Goal: Book appointment/travel/reservation

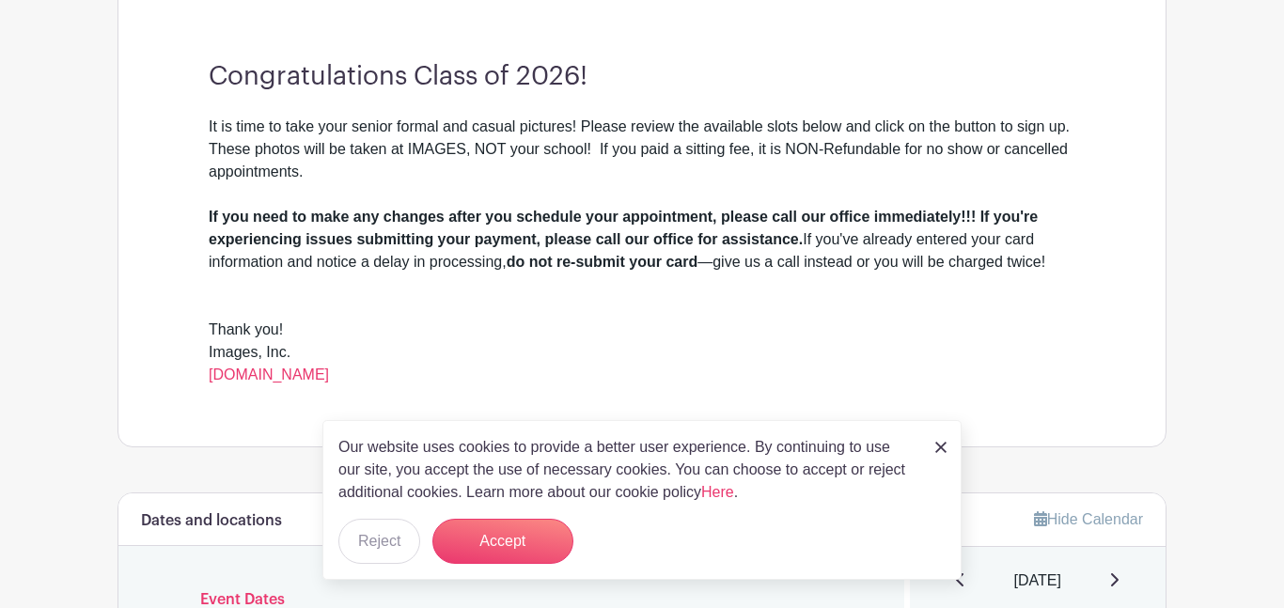
click at [935, 450] on img at bounding box center [940, 447] width 11 height 11
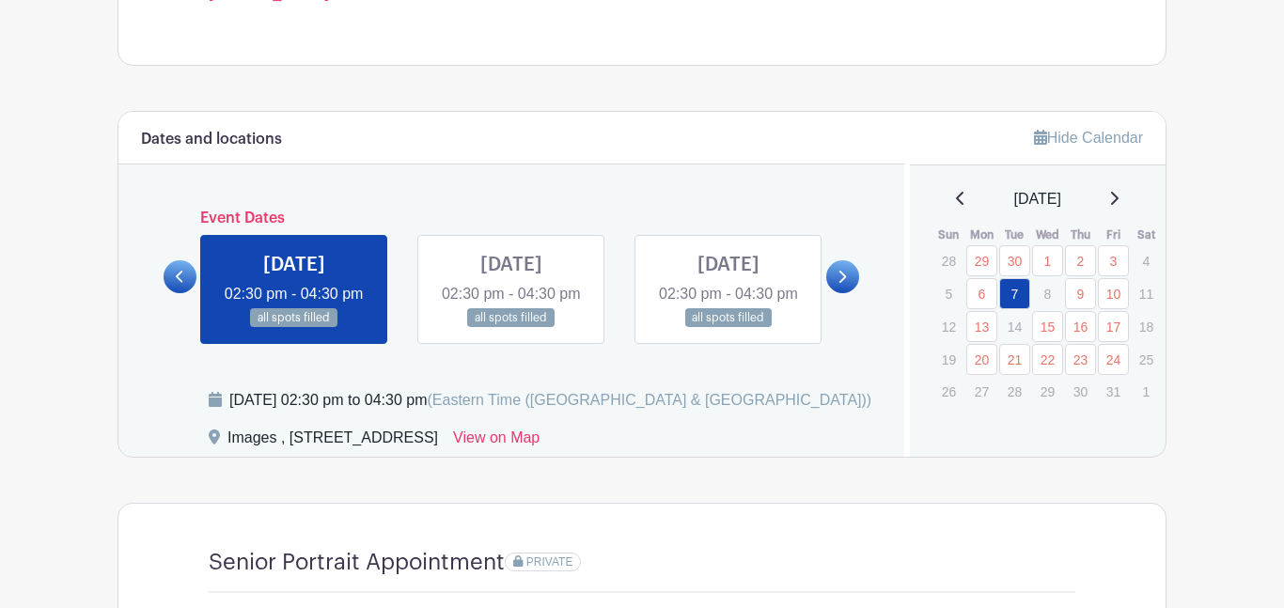
scroll to position [909, 0]
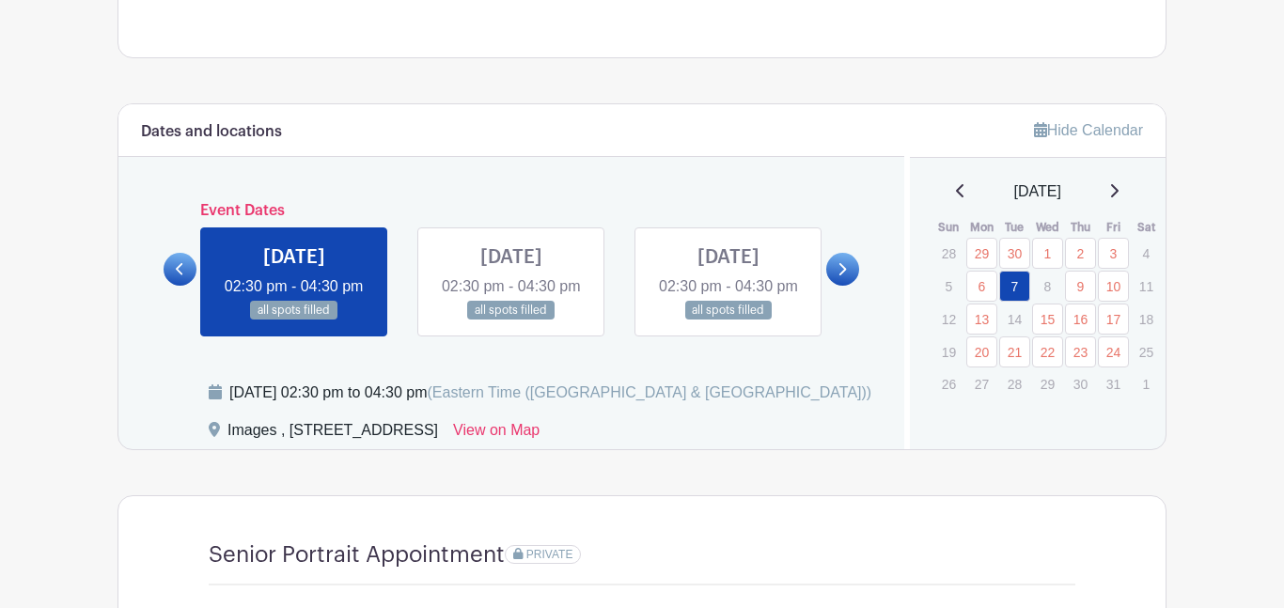
click at [1116, 196] on icon at bounding box center [1113, 190] width 9 height 15
click at [1086, 290] on p "6" at bounding box center [1080, 283] width 31 height 29
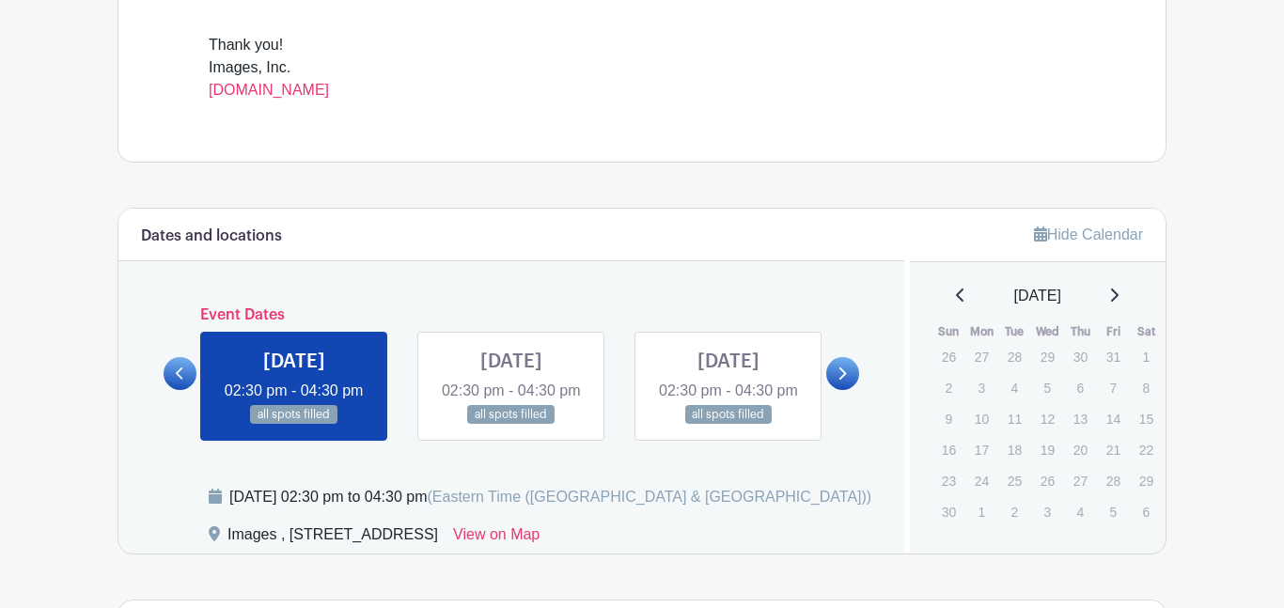
scroll to position [801, 0]
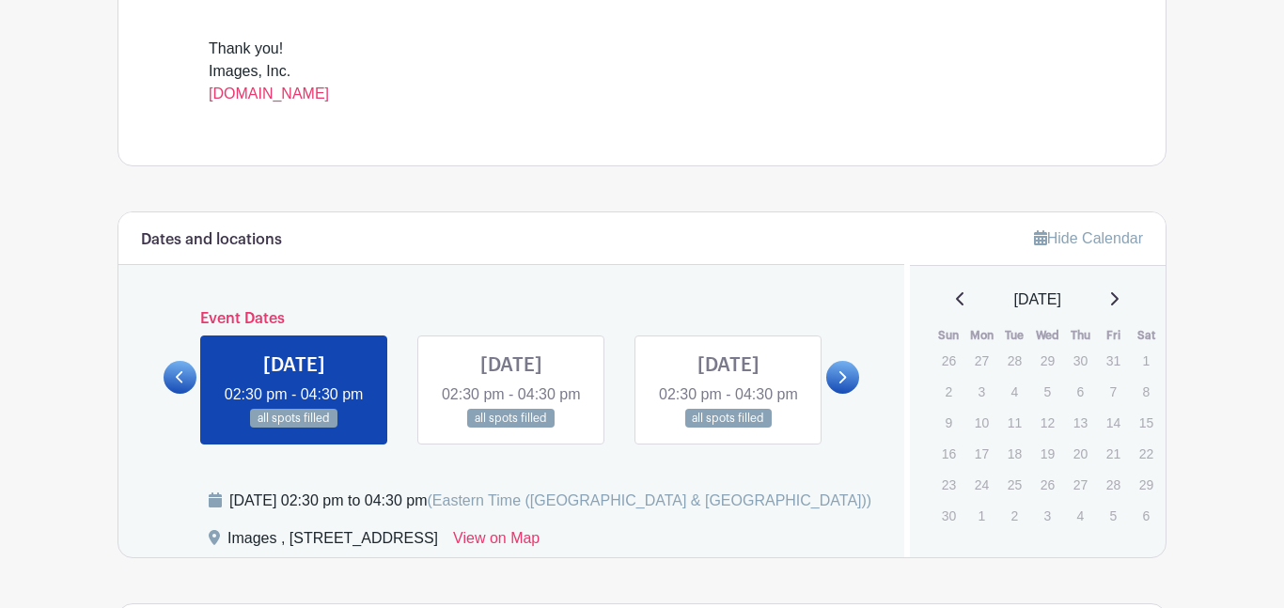
click at [943, 302] on div "[DATE]" at bounding box center [1039, 300] width 212 height 23
click at [956, 306] on icon at bounding box center [960, 298] width 8 height 13
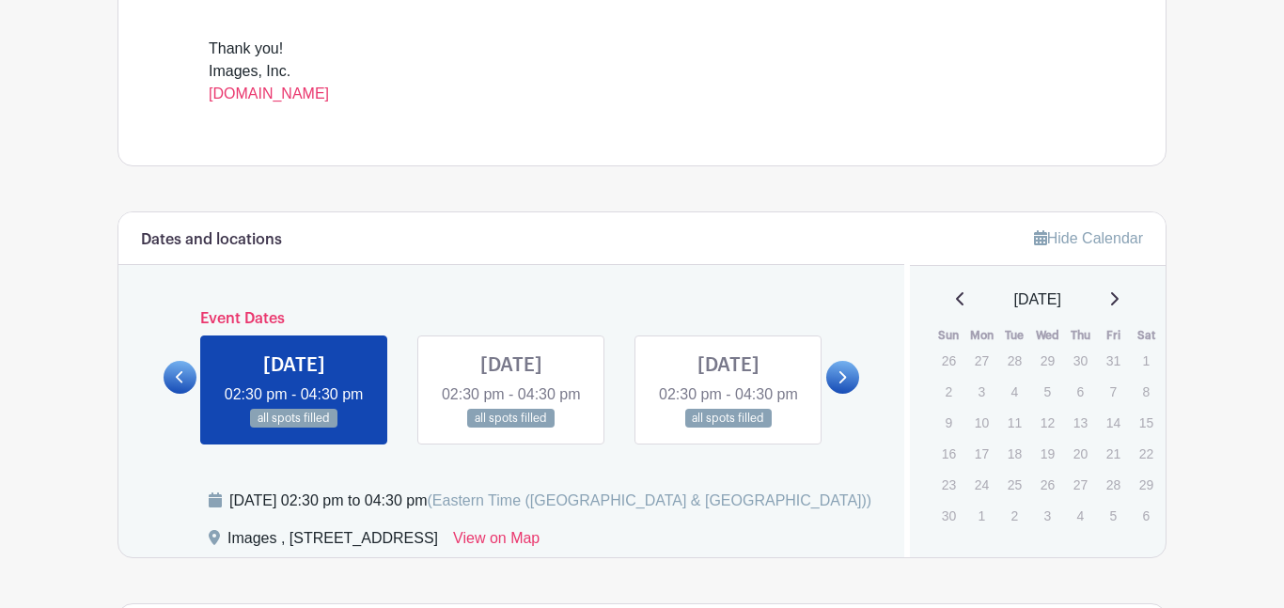
click at [1088, 245] on link "Hide Calendar" at bounding box center [1088, 238] width 109 height 16
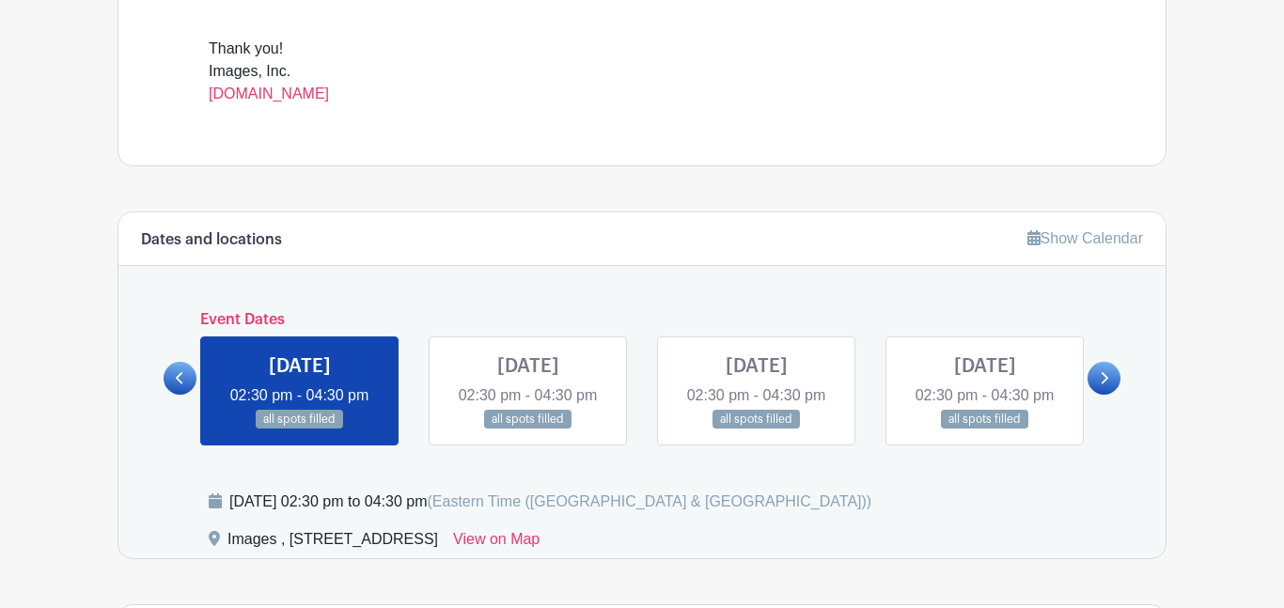
click at [1105, 239] on link "Show Calendar" at bounding box center [1086, 238] width 116 height 16
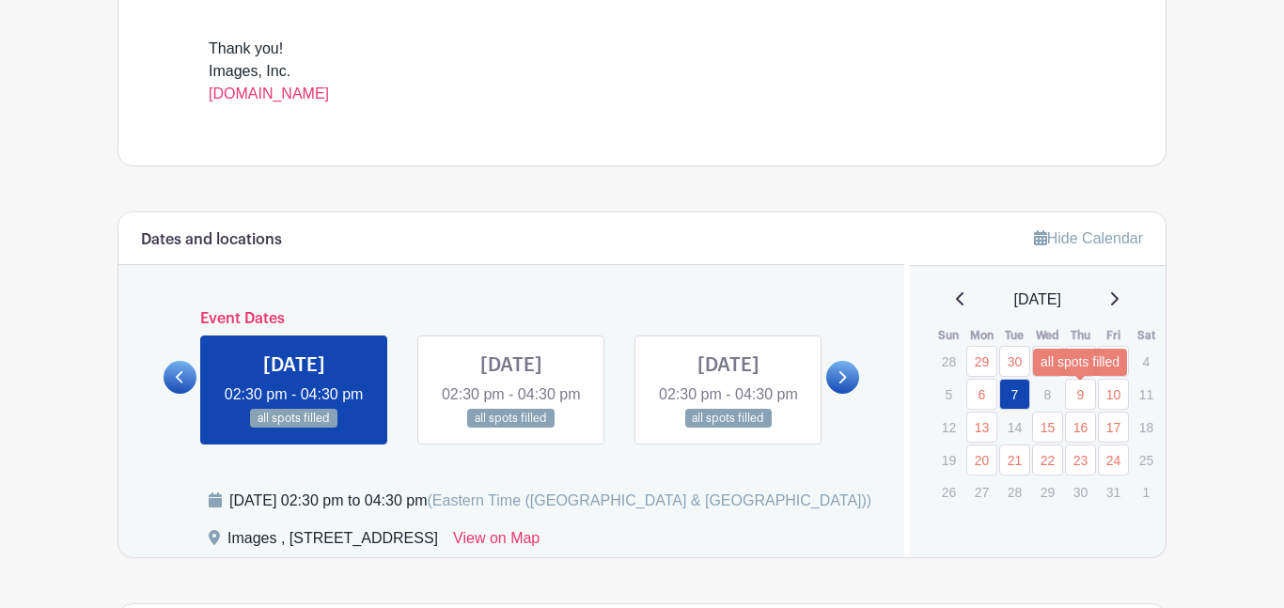
click at [1083, 398] on link "9" at bounding box center [1080, 394] width 31 height 31
click at [956, 306] on icon at bounding box center [960, 298] width 8 height 13
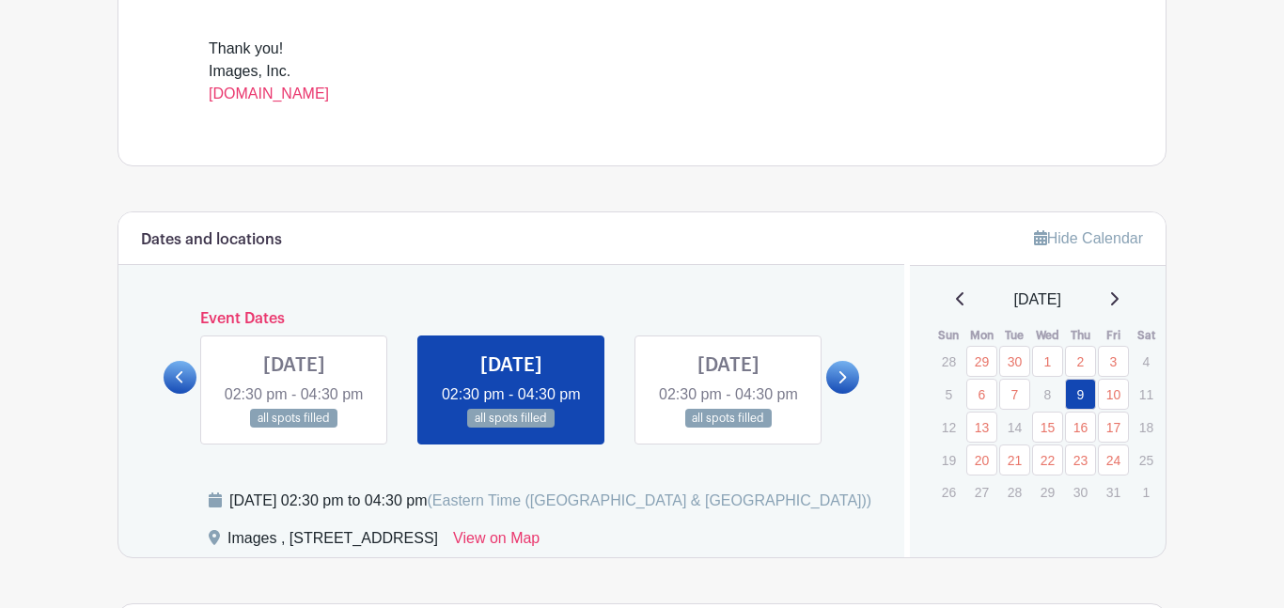
click at [956, 306] on icon at bounding box center [960, 298] width 8 height 13
click at [956, 301] on icon at bounding box center [960, 298] width 9 height 15
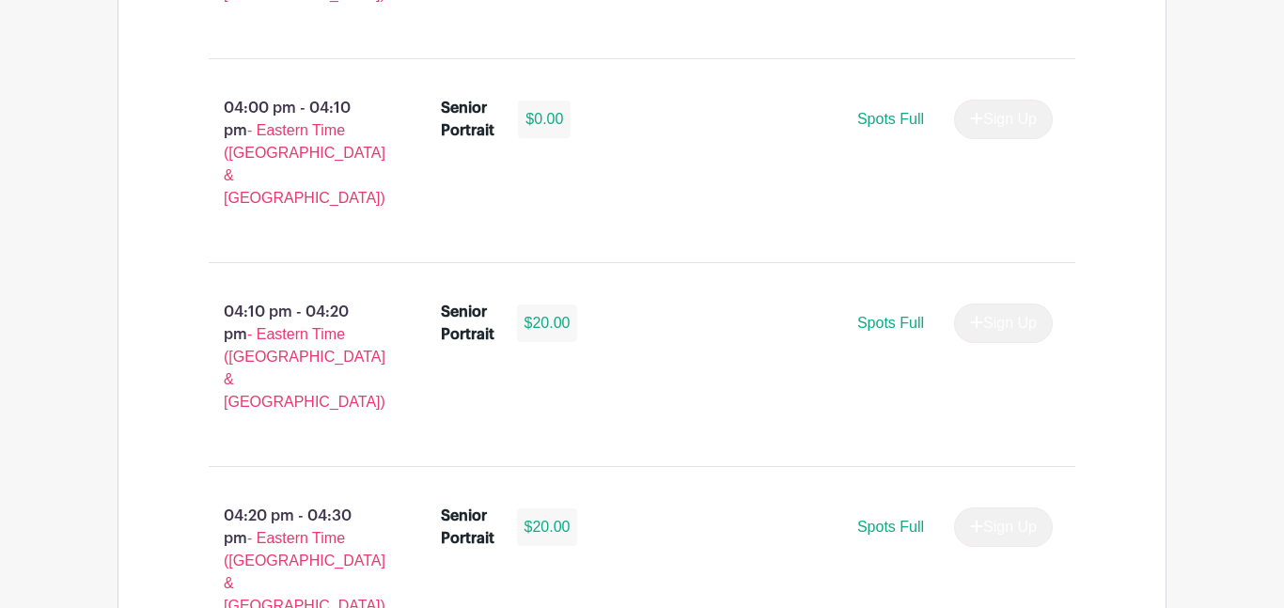
scroll to position [3271, 0]
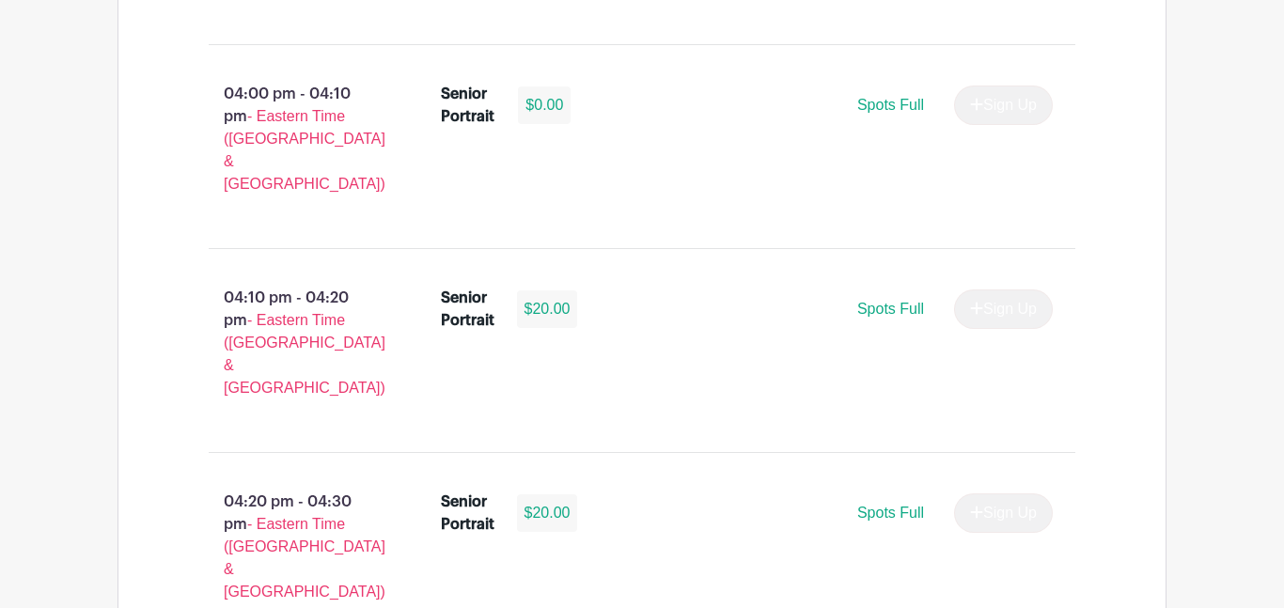
select select "3948"
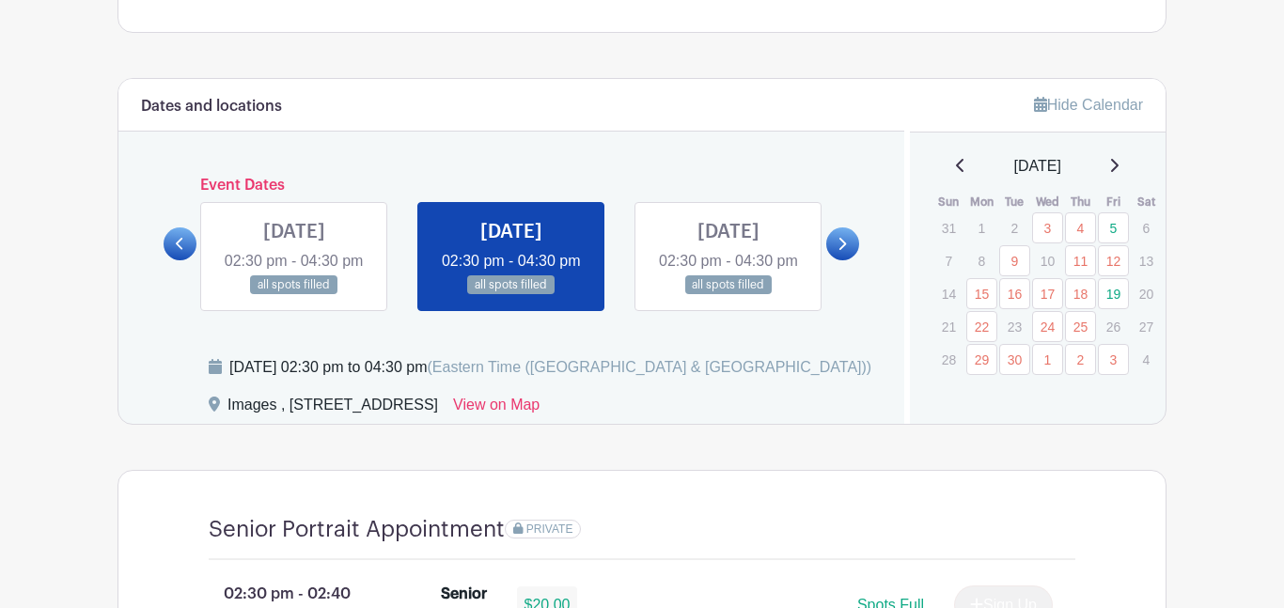
scroll to position [885, 0]
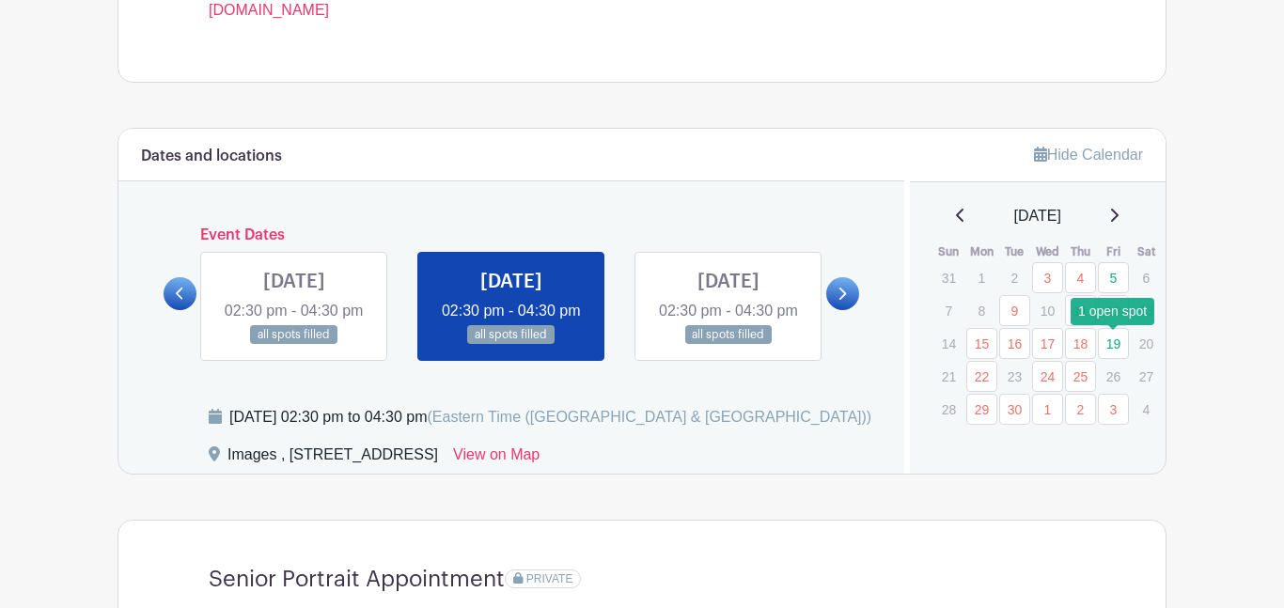
click at [1112, 353] on link "19" at bounding box center [1113, 343] width 31 height 31
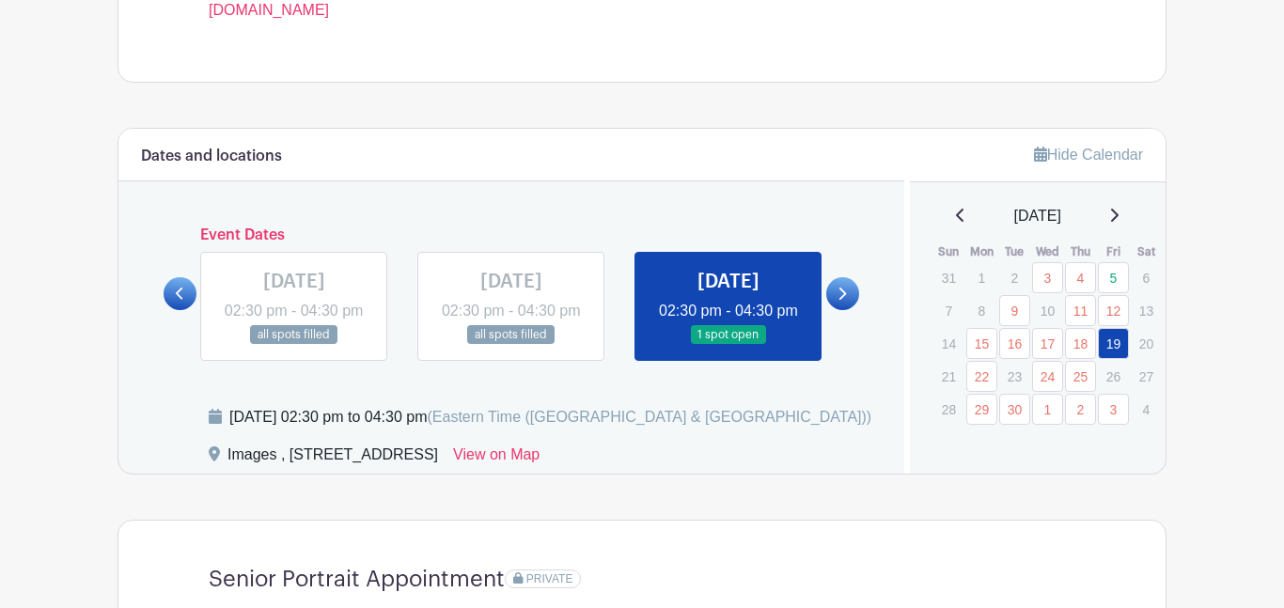
click at [1119, 215] on div "[DATE]" at bounding box center [1039, 216] width 212 height 23
click at [1119, 221] on icon at bounding box center [1115, 215] width 8 height 13
click at [1119, 221] on icon at bounding box center [1113, 215] width 9 height 15
click at [1119, 222] on icon at bounding box center [1115, 215] width 8 height 13
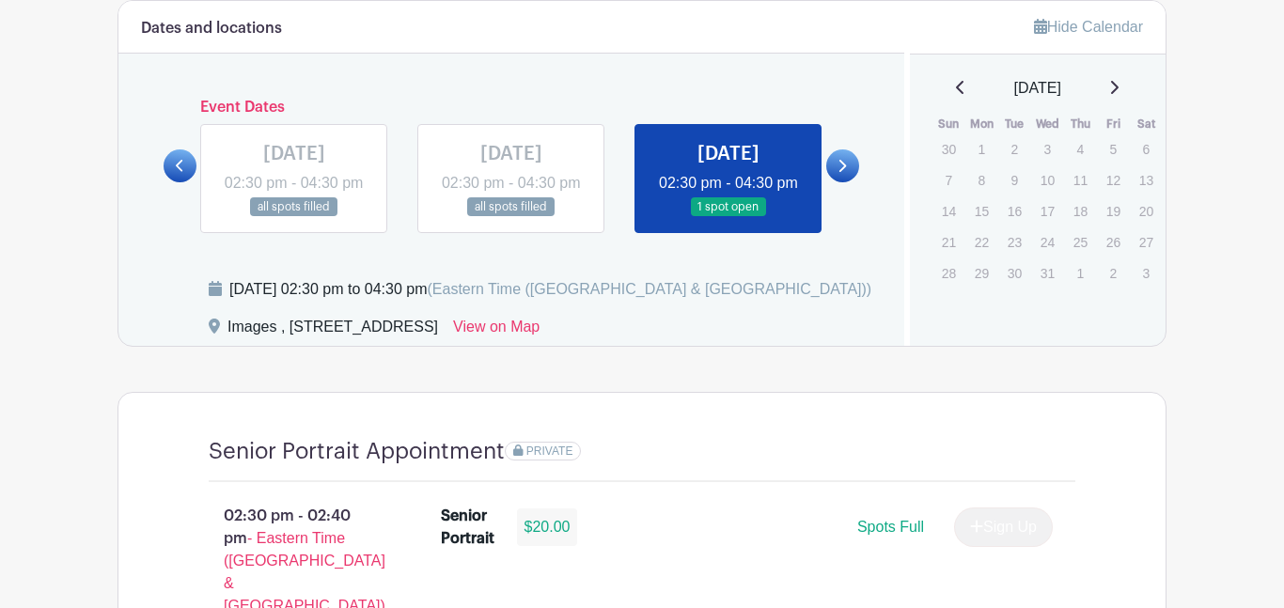
scroll to position [1010, 0]
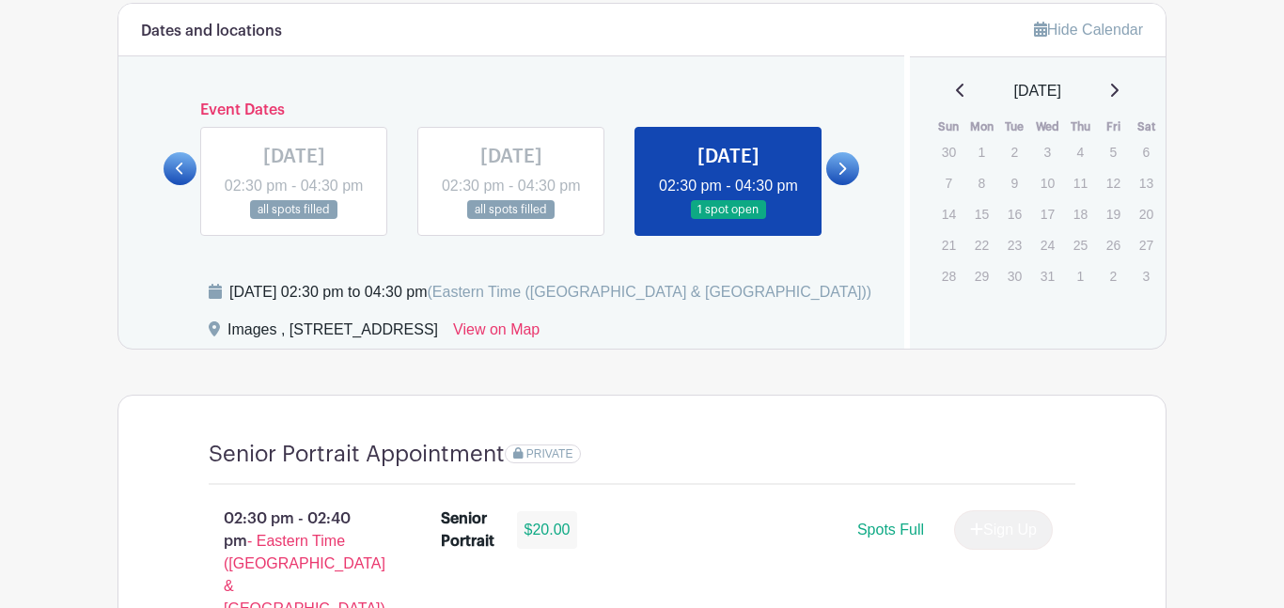
click at [1099, 217] on p "19" at bounding box center [1113, 213] width 31 height 29
click at [956, 98] on icon at bounding box center [960, 90] width 9 height 15
